Goal: Transaction & Acquisition: Subscribe to service/newsletter

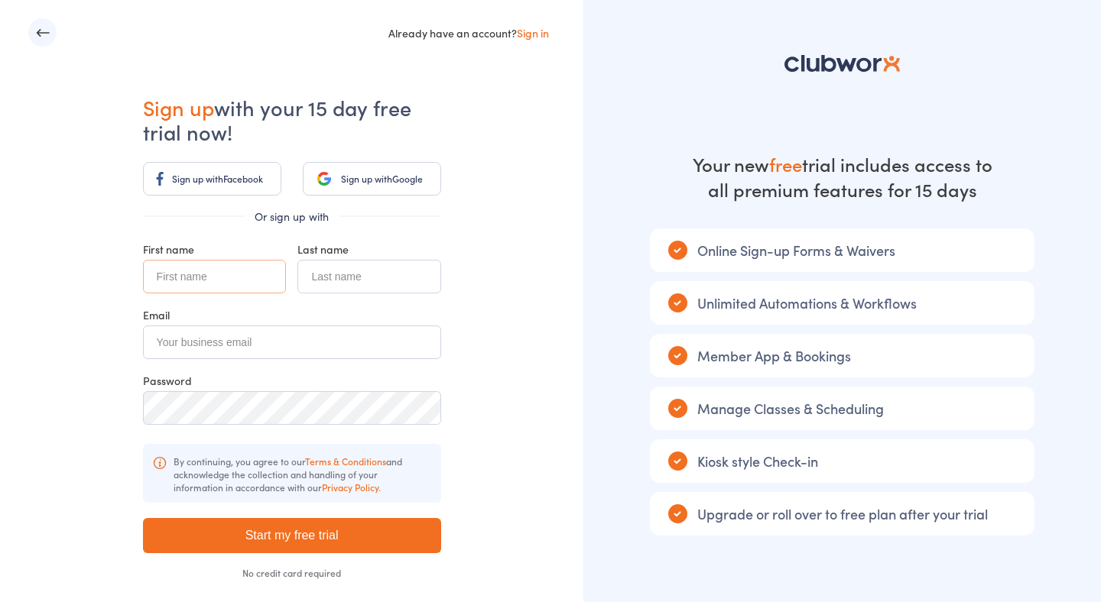
scroll to position [72, 0]
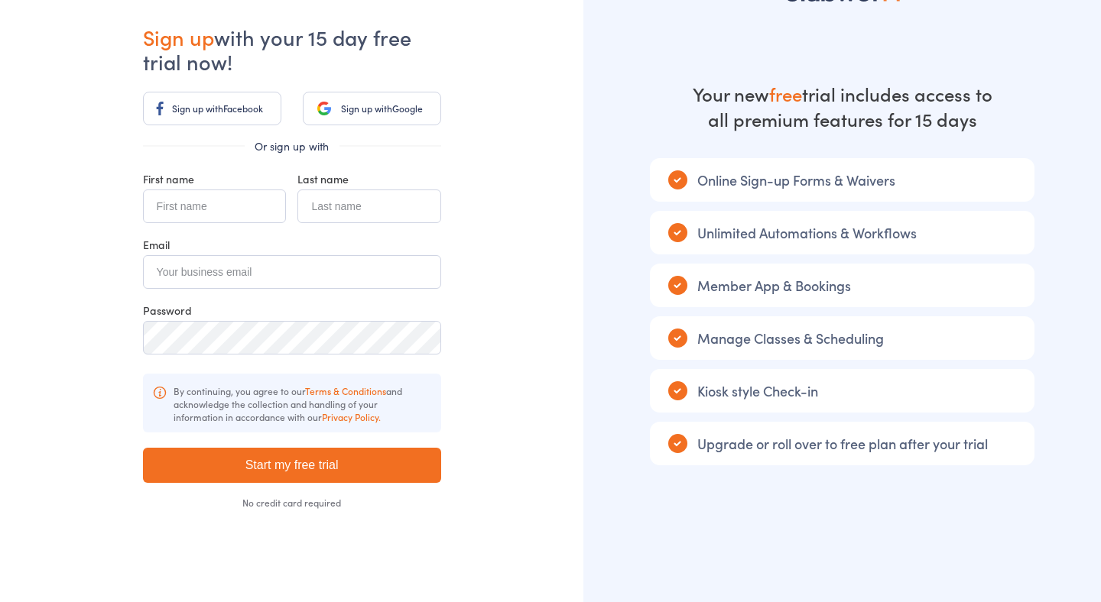
click at [285, 504] on div "No credit card required" at bounding box center [292, 502] width 298 height 9
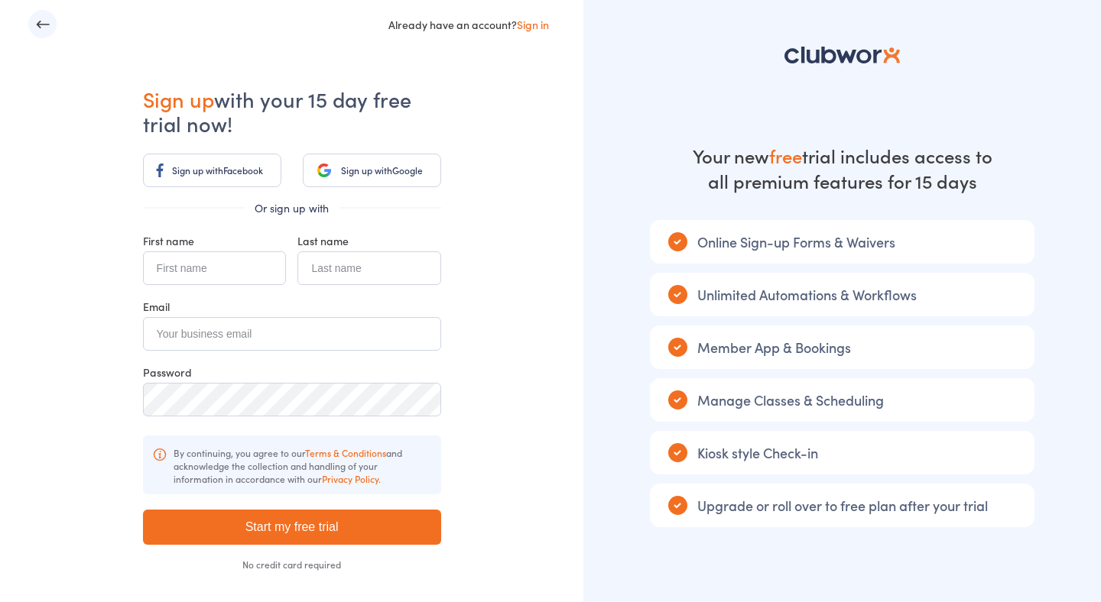
scroll to position [0, 0]
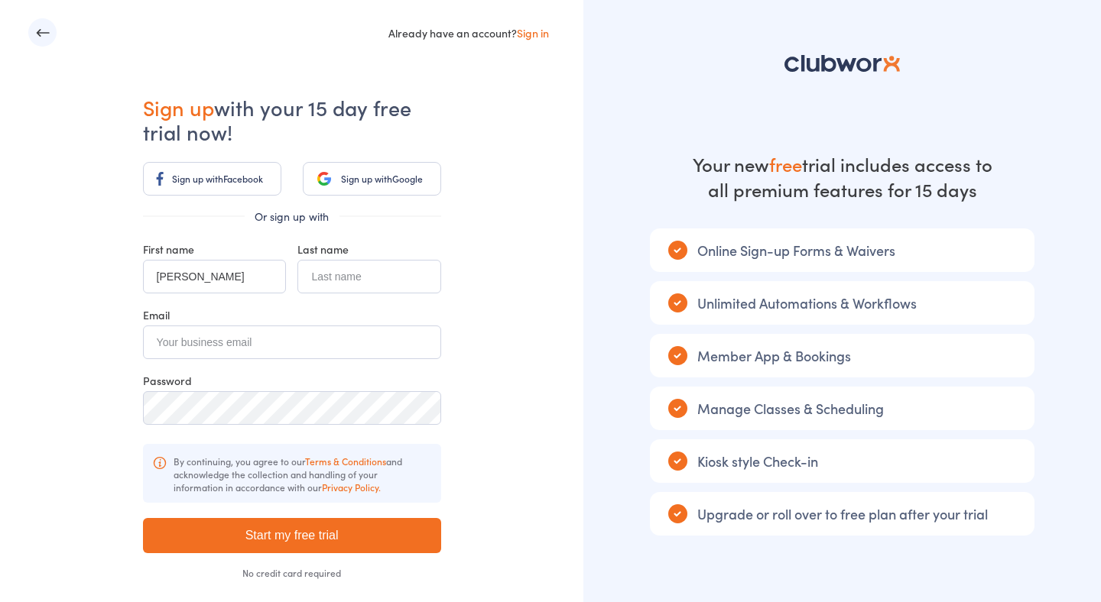
type input "[PERSON_NAME]"
click at [370, 280] on input "text" at bounding box center [368, 277] width 143 height 34
type input "[PERSON_NAME]"
click at [277, 341] on input "email" at bounding box center [292, 343] width 298 height 34
type input "[EMAIL_ADDRESS][DOMAIN_NAME]"
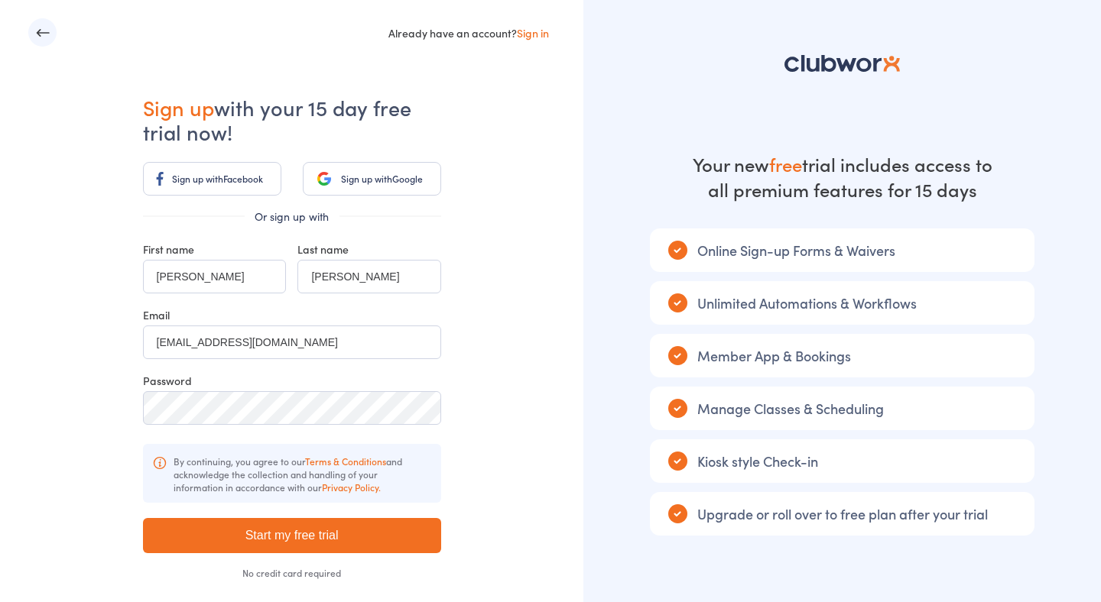
click at [73, 341] on div "Already have an account? Sign in Sign up with your 15 day free trial now! Sign …" at bounding box center [291, 336] width 583 height 673
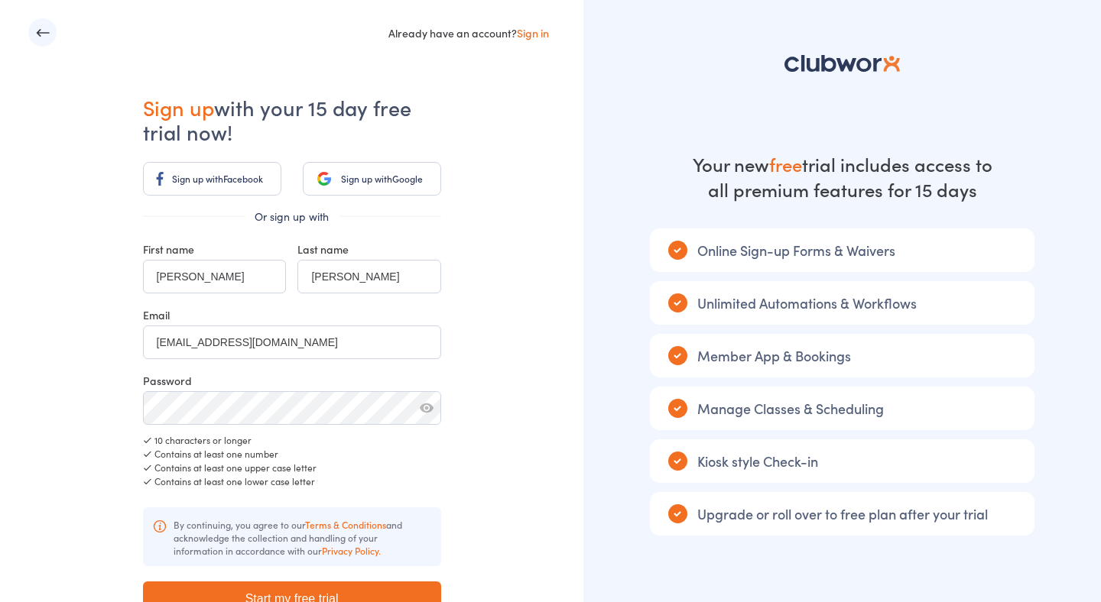
click at [426, 404] on button "button" at bounding box center [427, 408] width 14 height 14
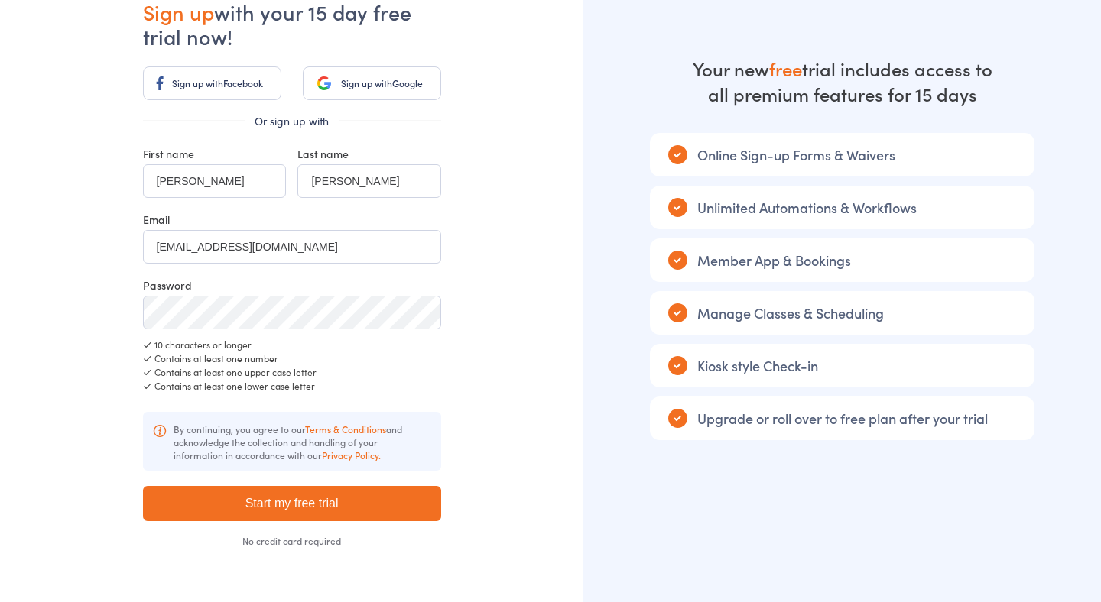
scroll to position [135, 0]
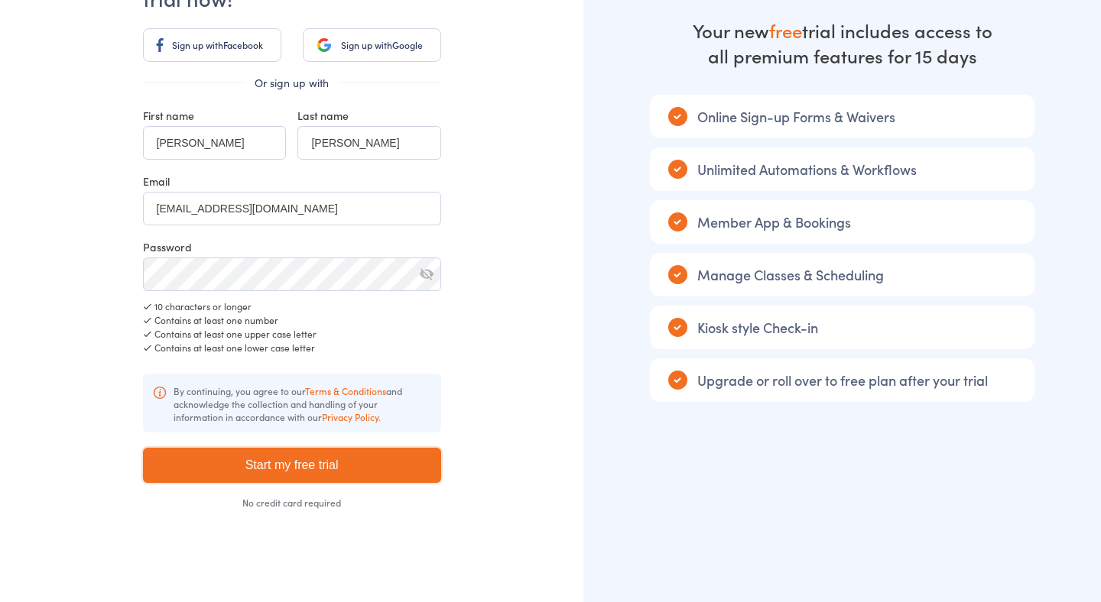
click at [307, 472] on input "Start my free trial" at bounding box center [292, 465] width 298 height 35
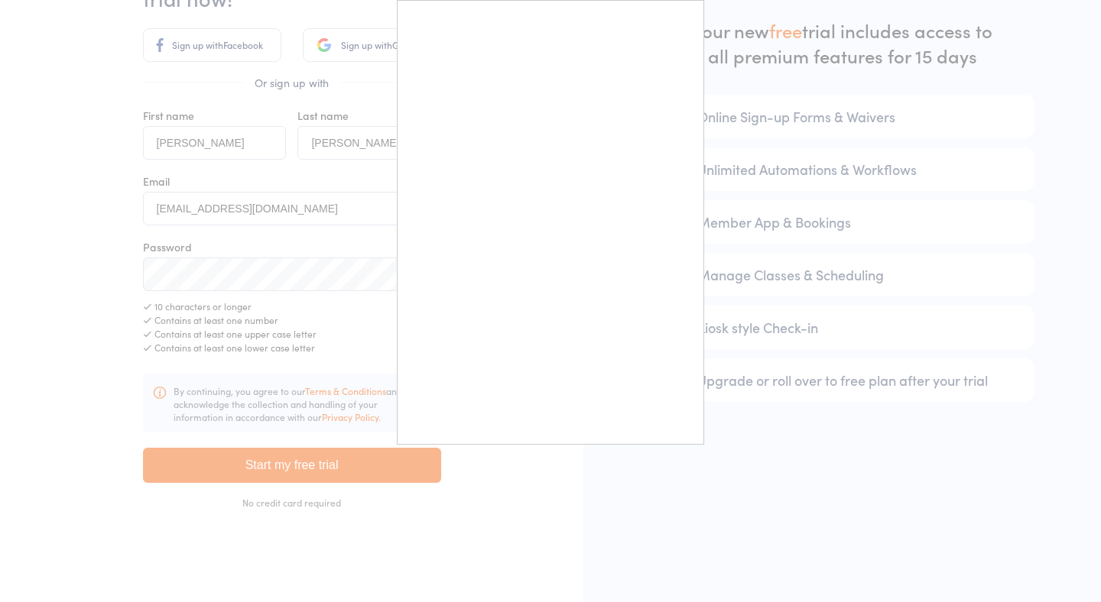
type input "Please wait ..."
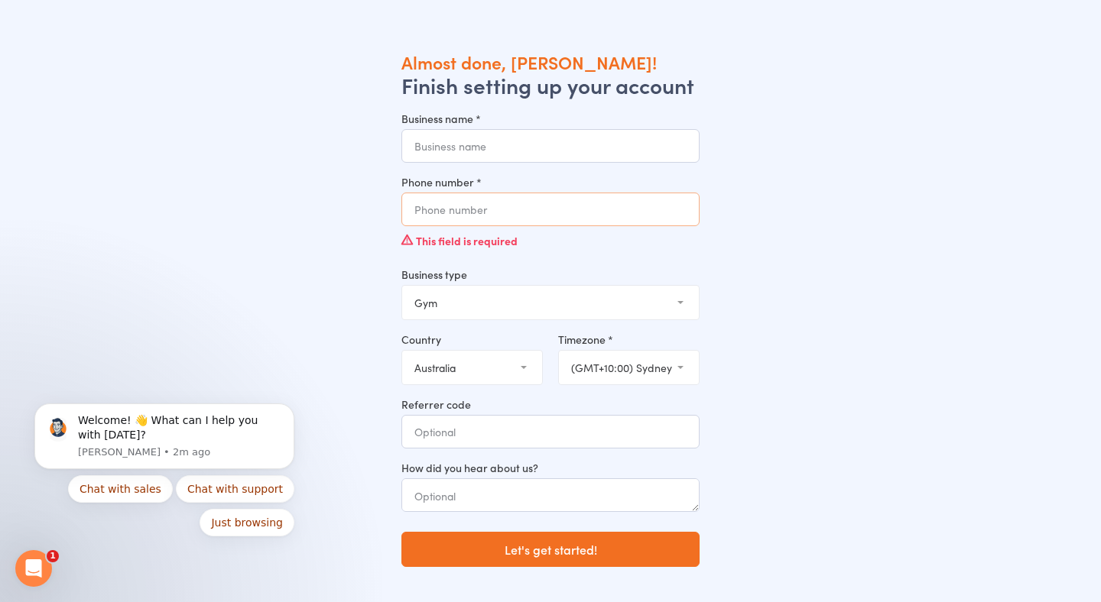
click at [539, 219] on input "Phone number *" at bounding box center [550, 210] width 298 height 34
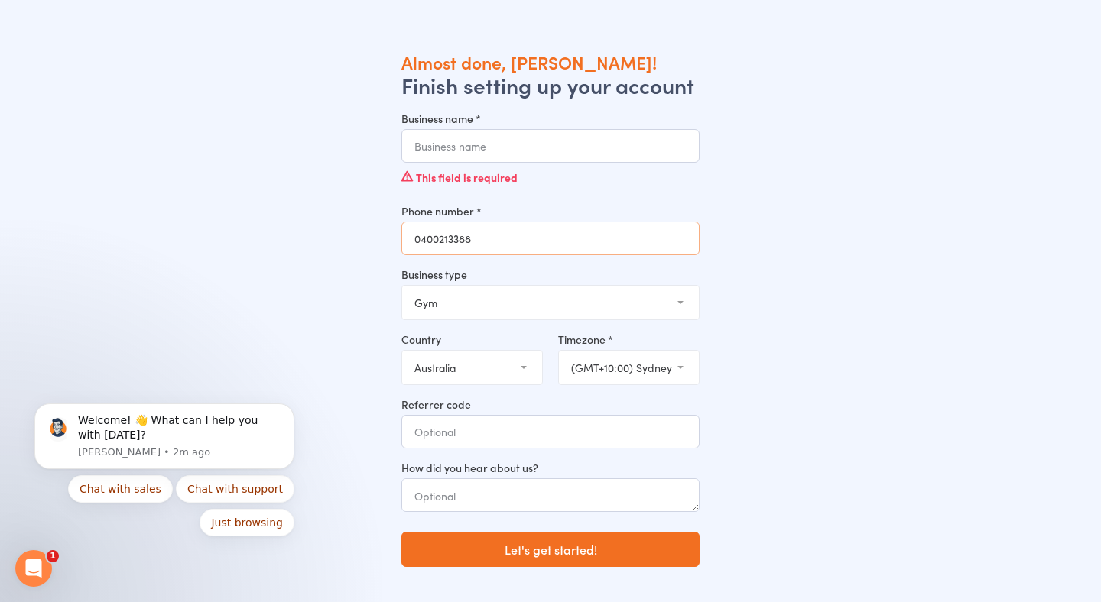
type input "0400213388"
